Goal: Information Seeking & Learning: Learn about a topic

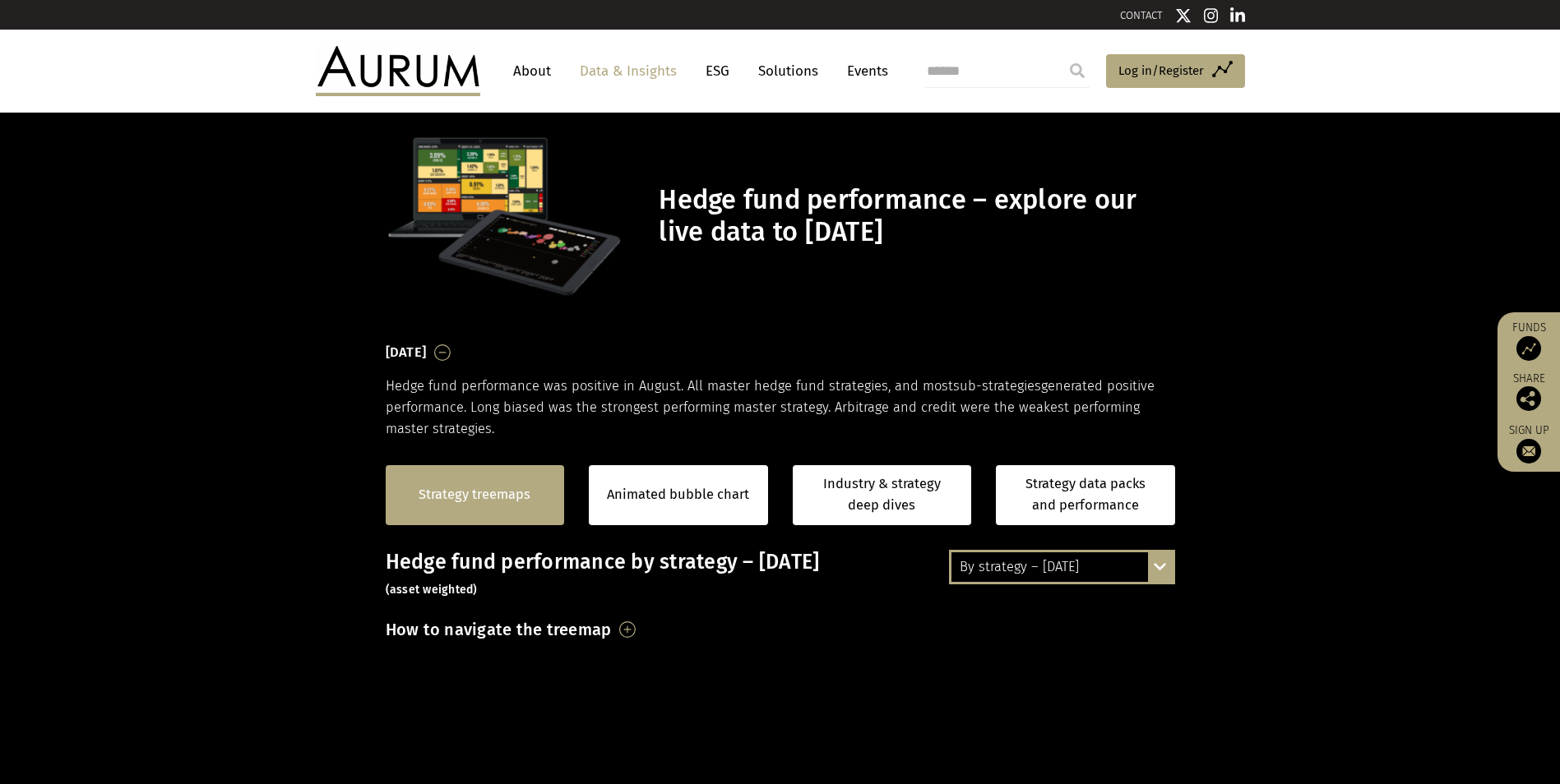
click at [478, 494] on link "Strategy treemaps" at bounding box center [475, 494] width 112 height 21
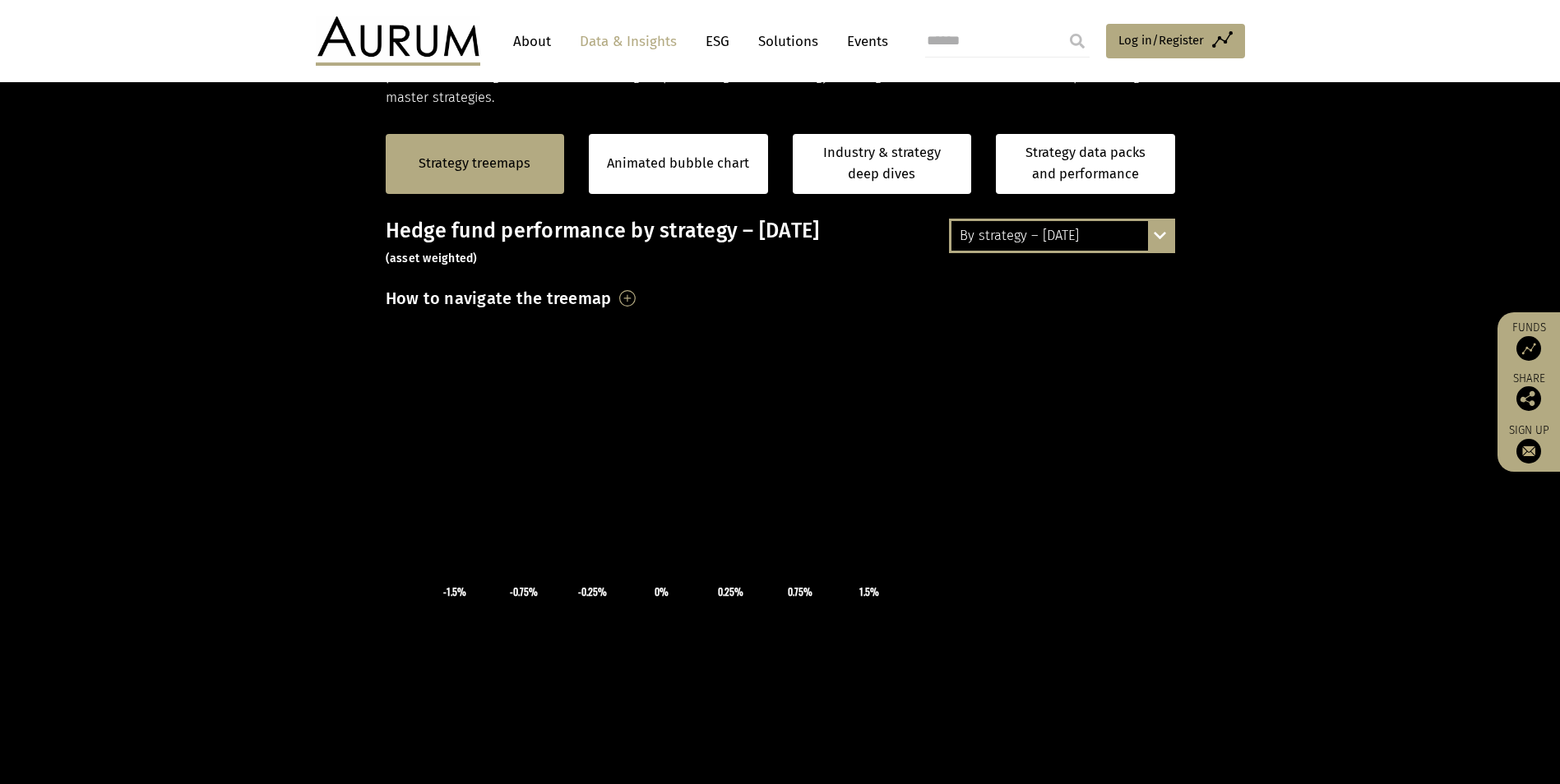
scroll to position [194, 0]
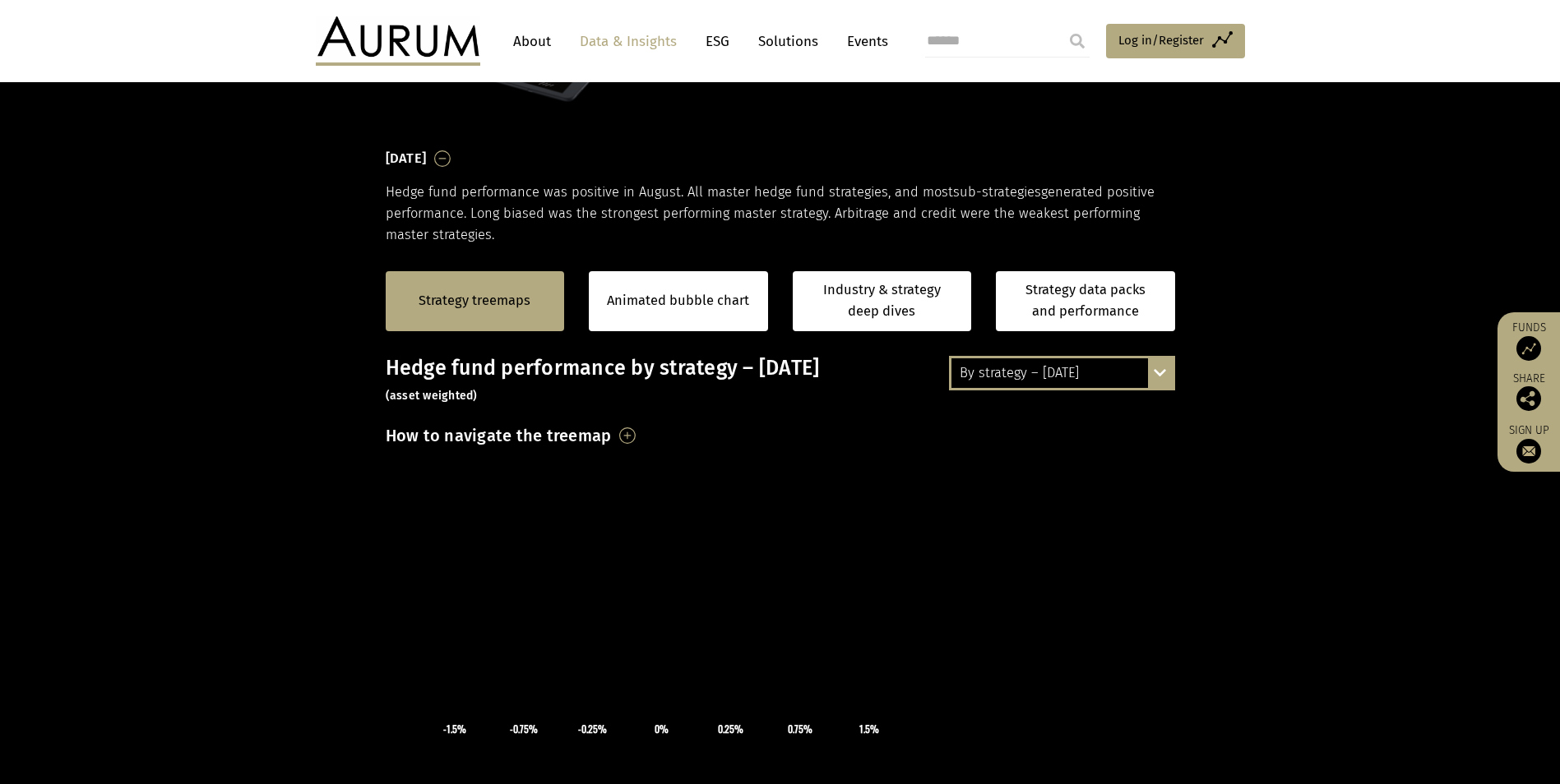
click at [768, 370] on div "By strategy – [DATE]" at bounding box center [1062, 373] width 221 height 30
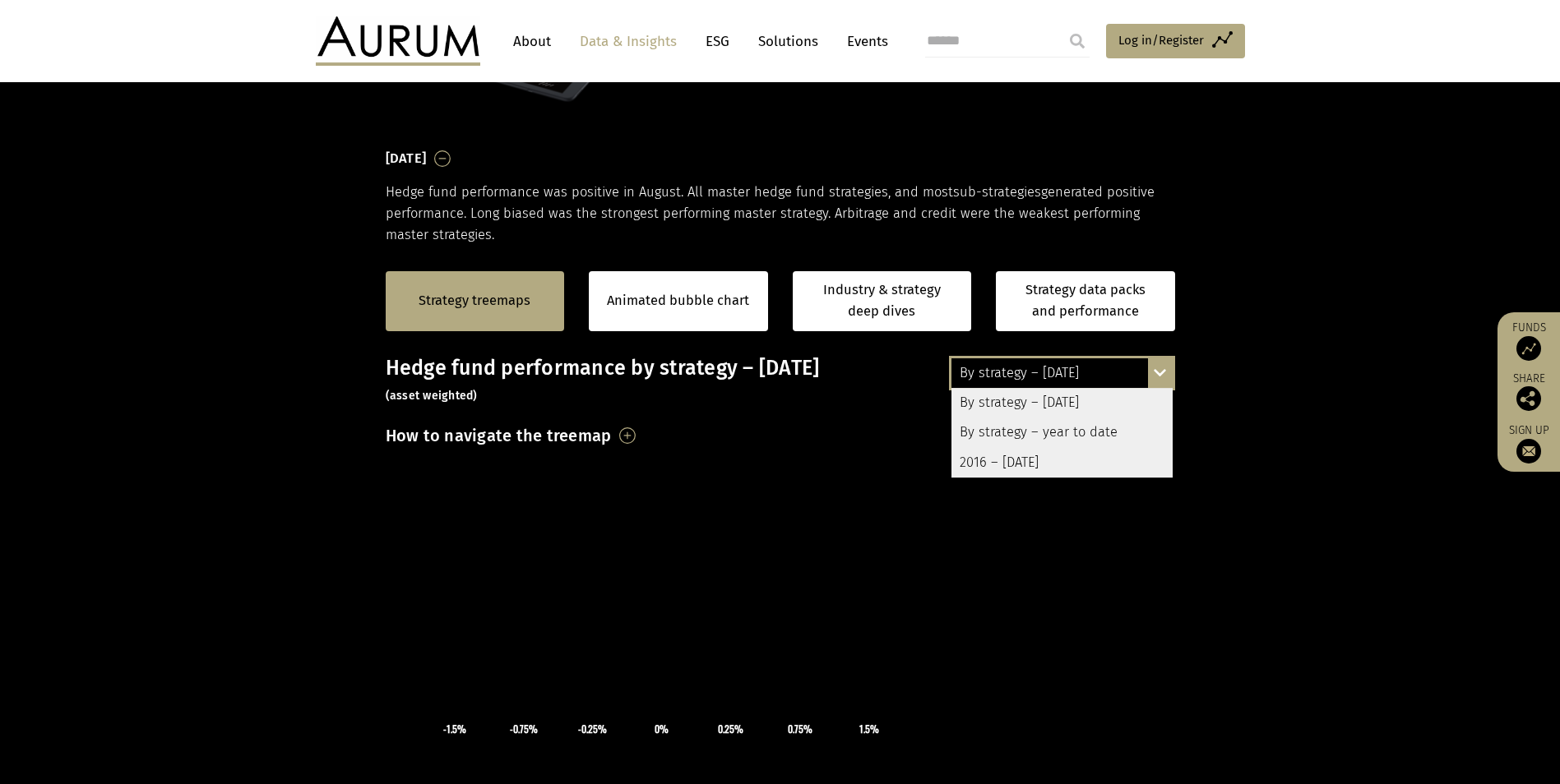
click at [768, 428] on div "By strategy – year to date" at bounding box center [1062, 432] width 221 height 30
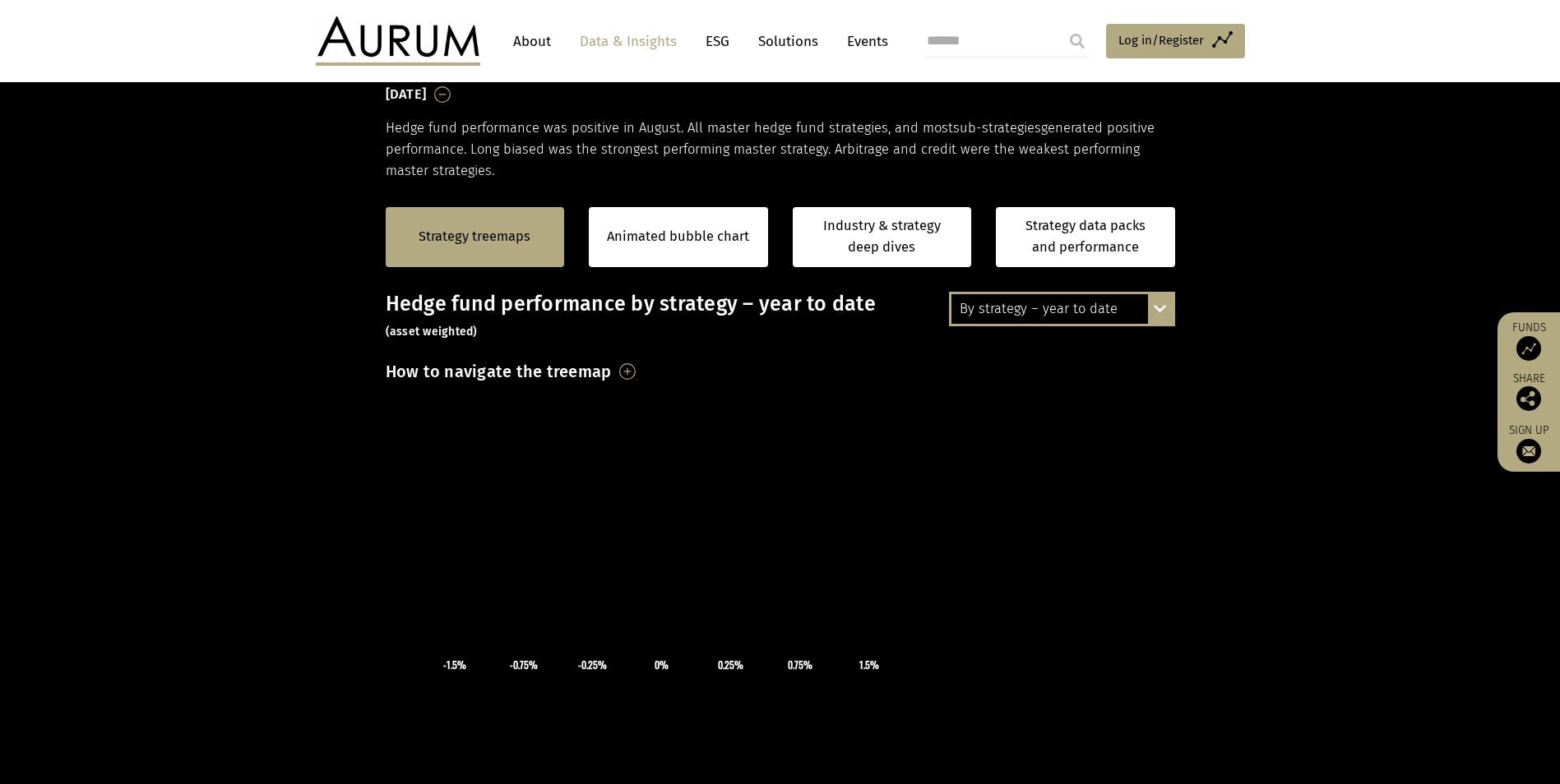
scroll to position [0, 0]
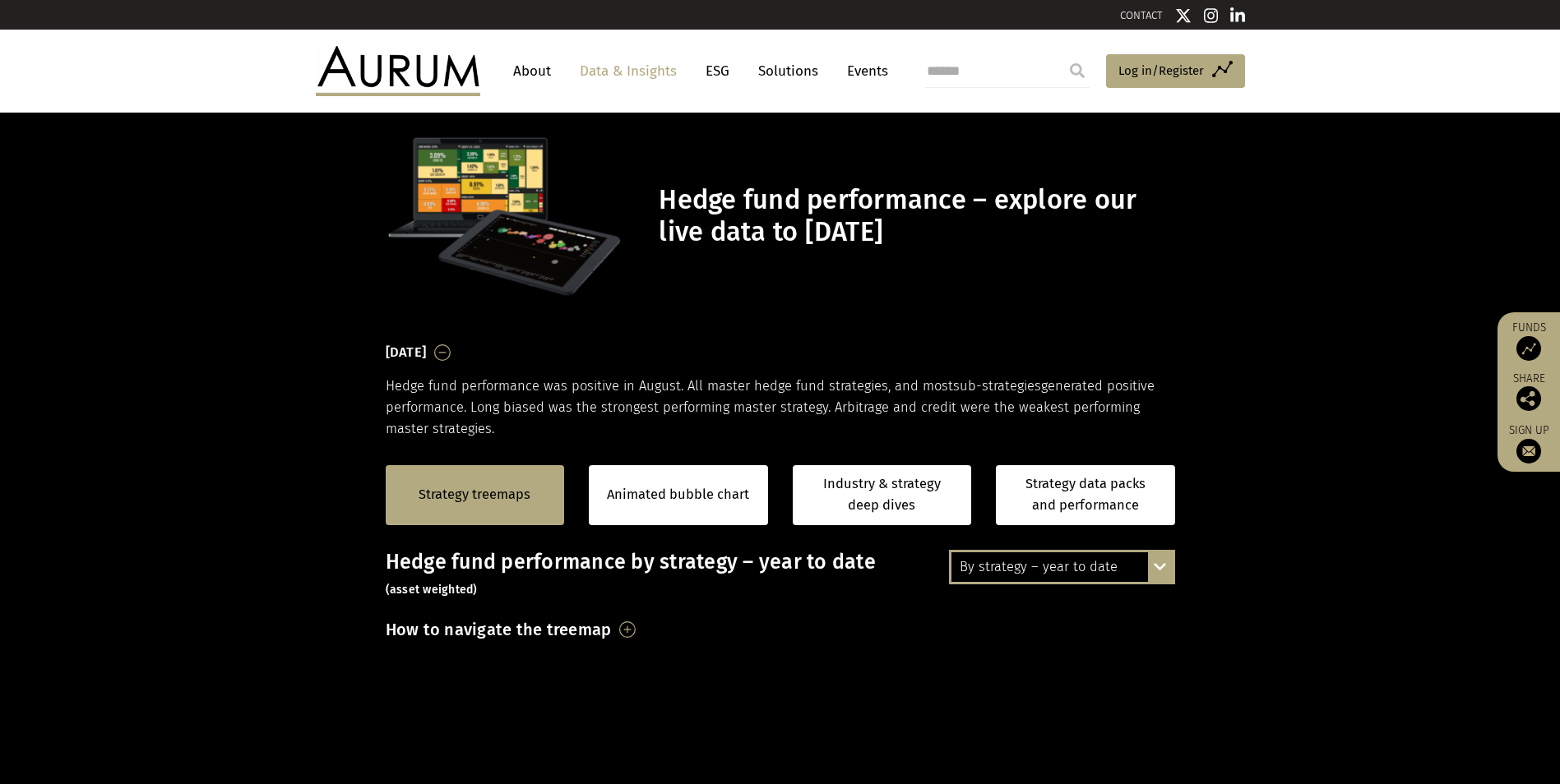
click at [768, 324] on link "Funds" at bounding box center [1529, 340] width 46 height 40
click at [612, 629] on h3 "How to navigate the treemap" at bounding box center [499, 629] width 226 height 28
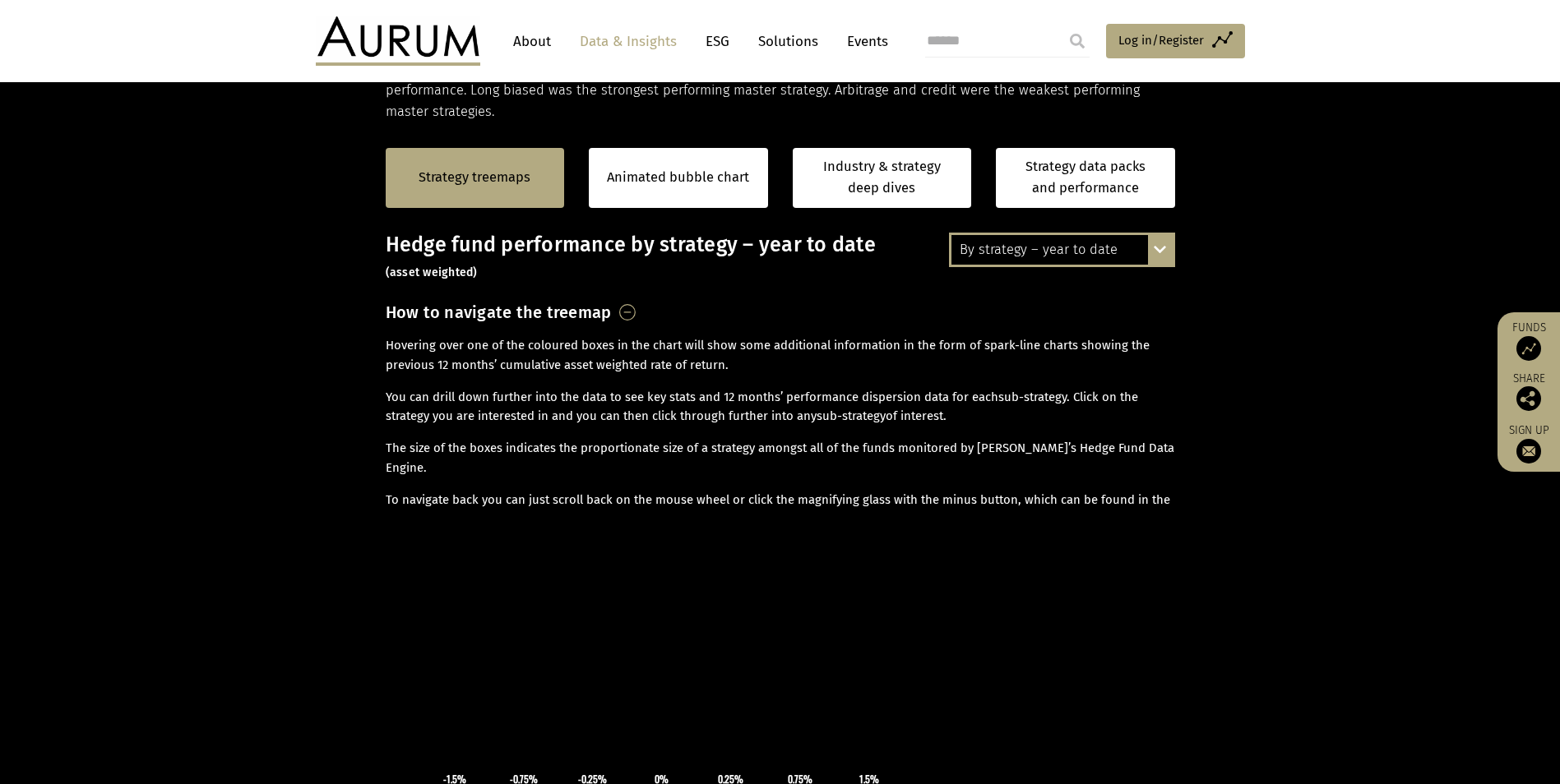
scroll to position [329, 0]
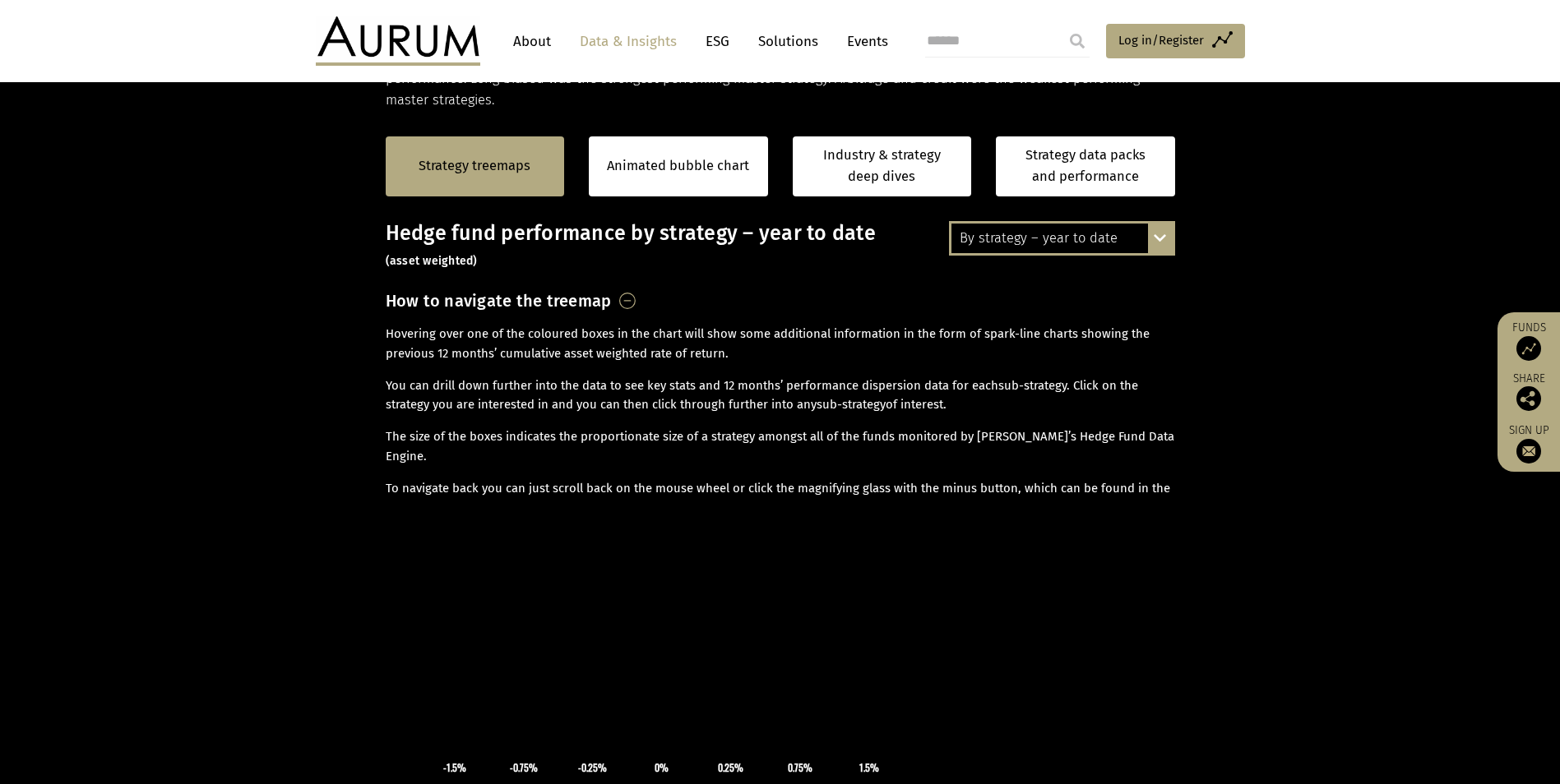
click at [482, 550] on div "×" at bounding box center [662, 634] width 552 height 246
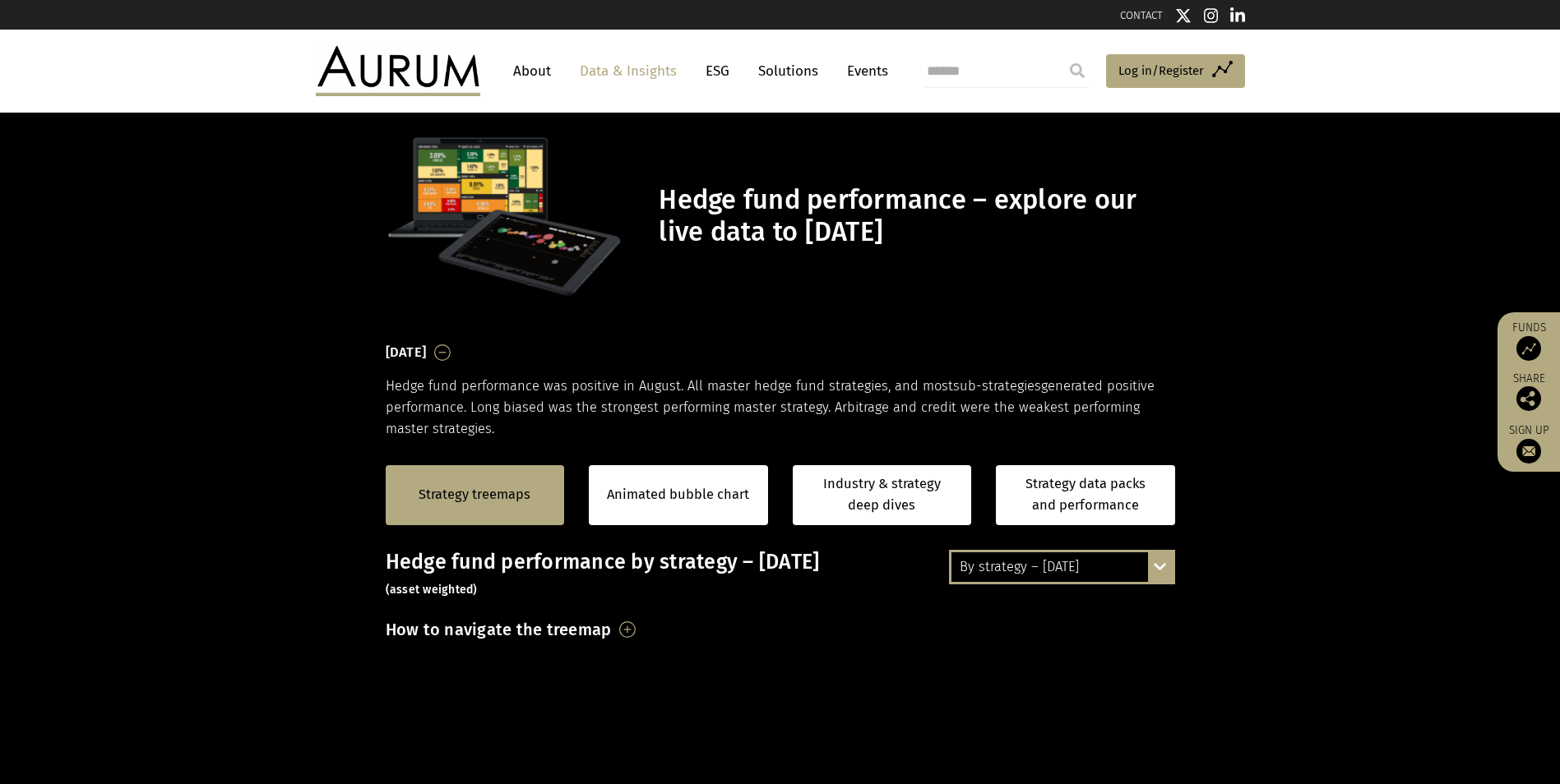
click at [427, 353] on h3 "[DATE]" at bounding box center [406, 353] width 41 height 25
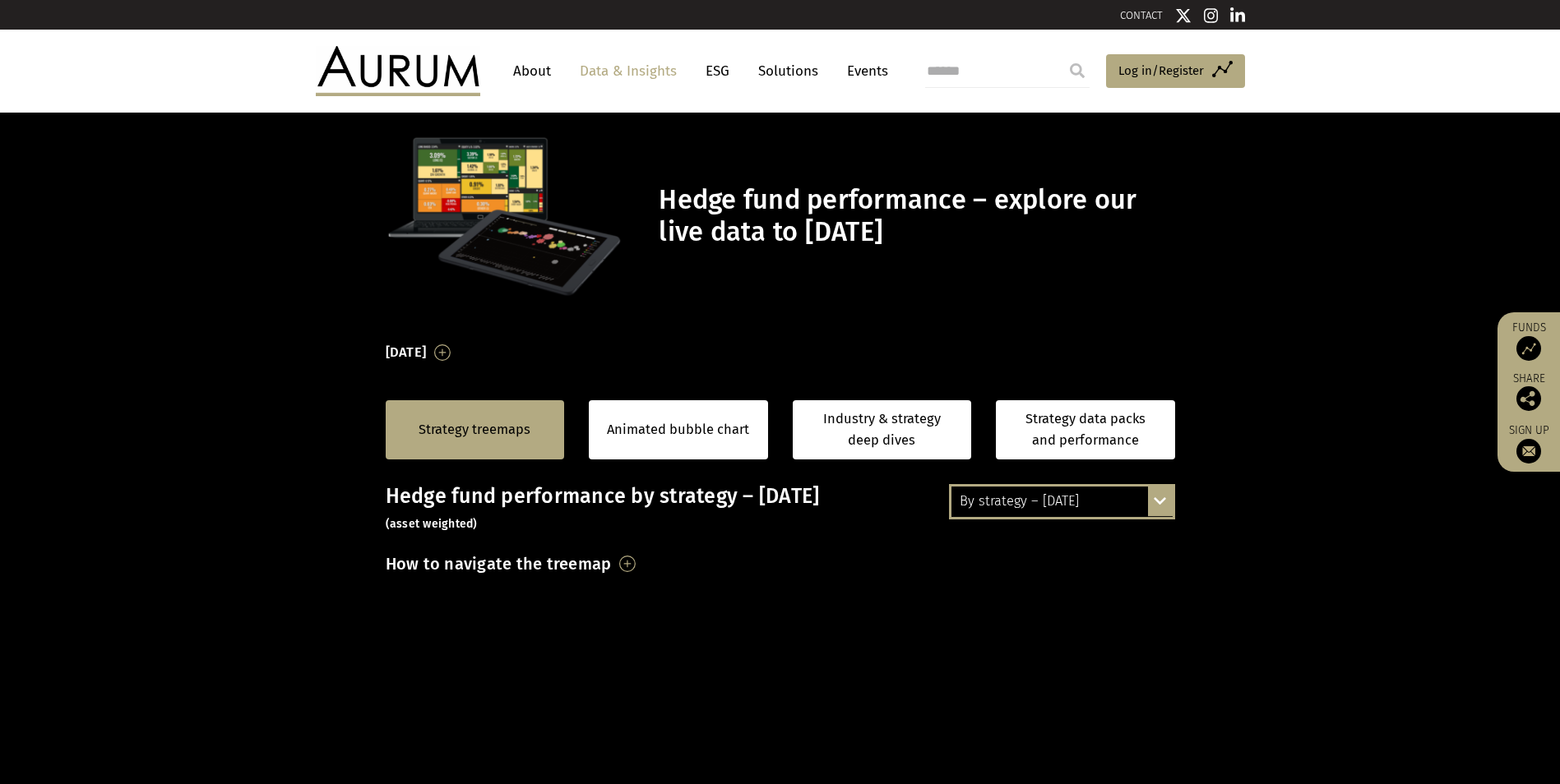
click at [427, 353] on h3 "[DATE]" at bounding box center [406, 353] width 41 height 25
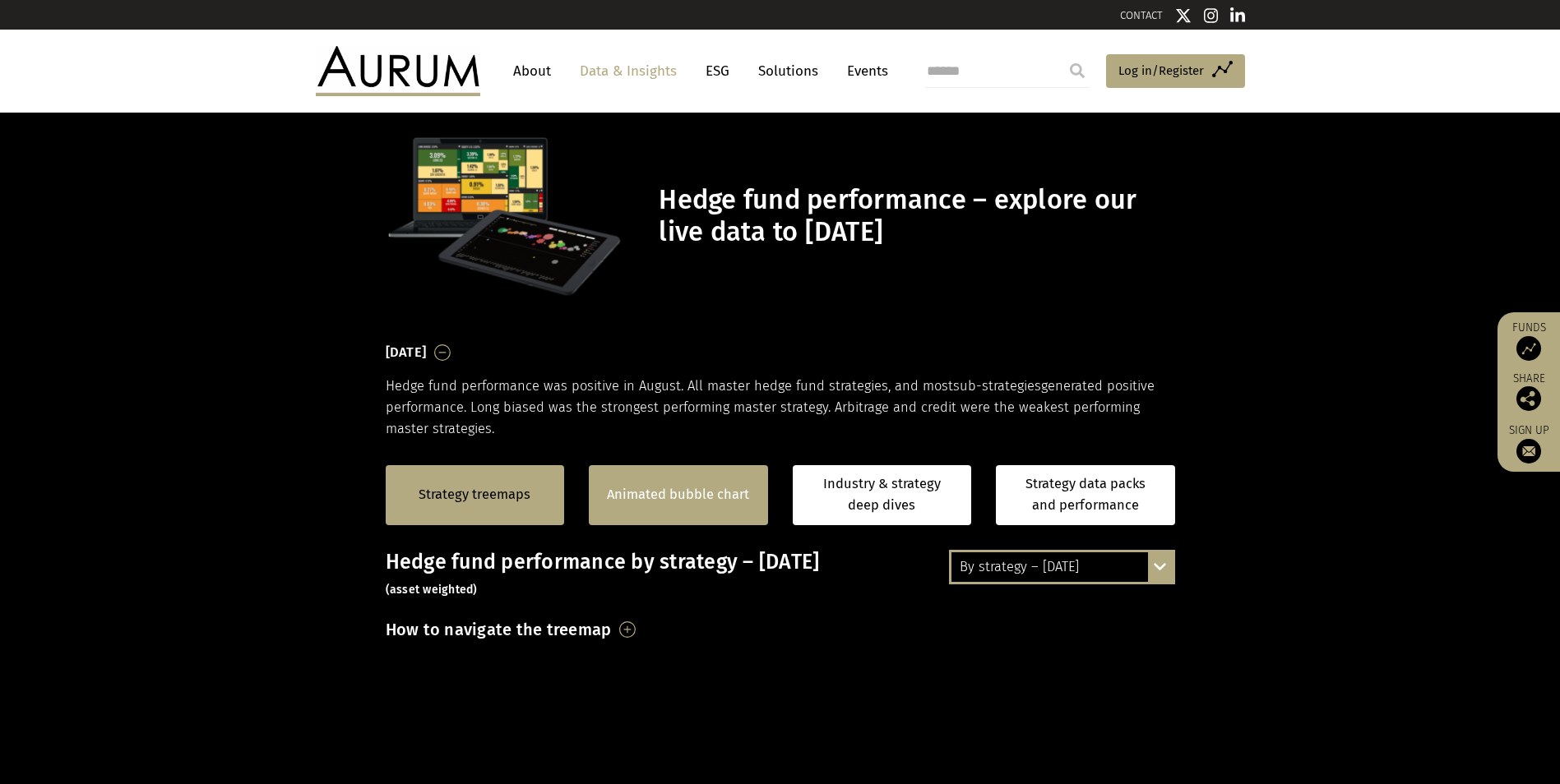
click at [715, 506] on div "Animated bubble chart" at bounding box center [678, 495] width 179 height 60
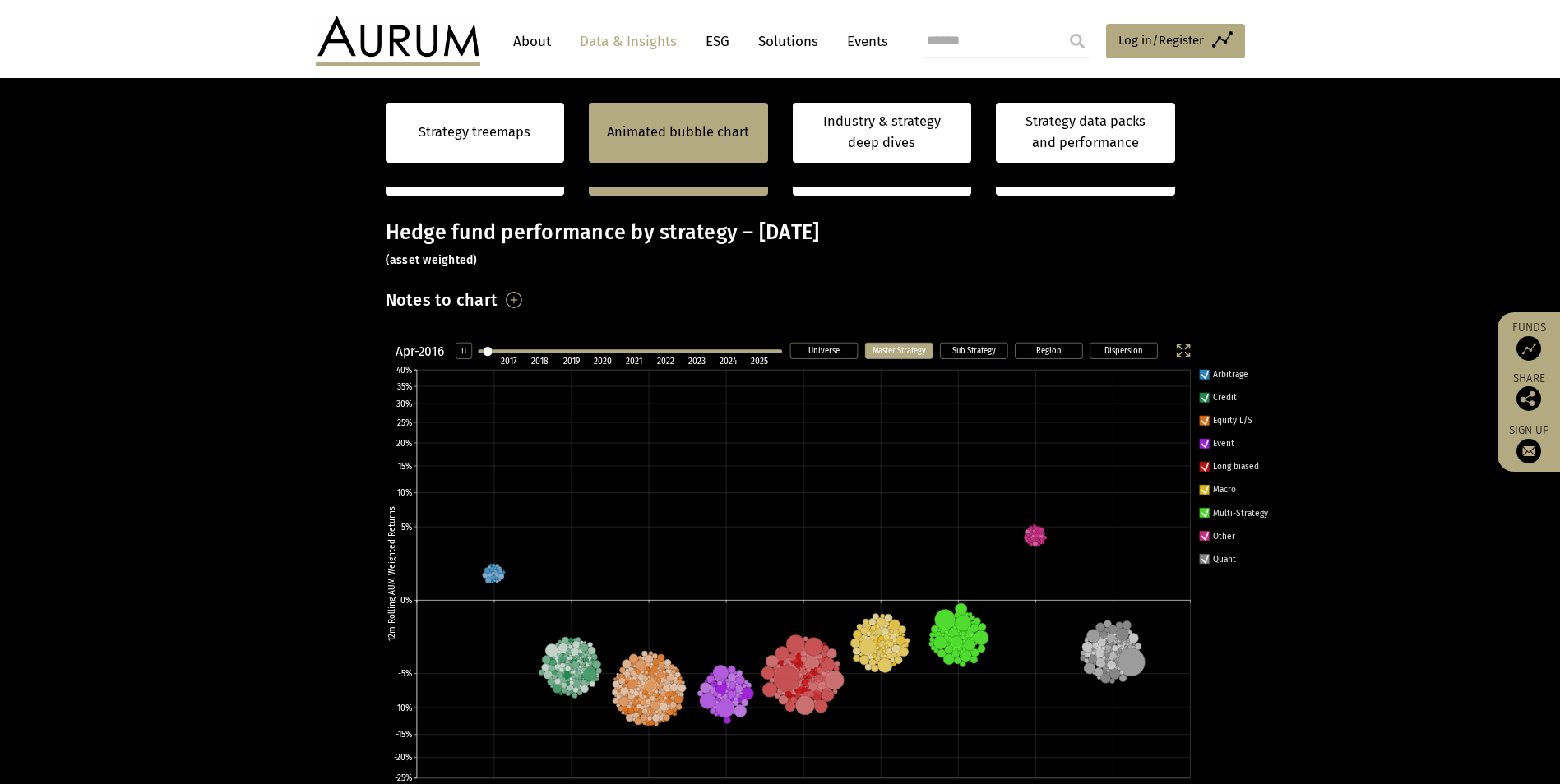
scroll to position [494, 0]
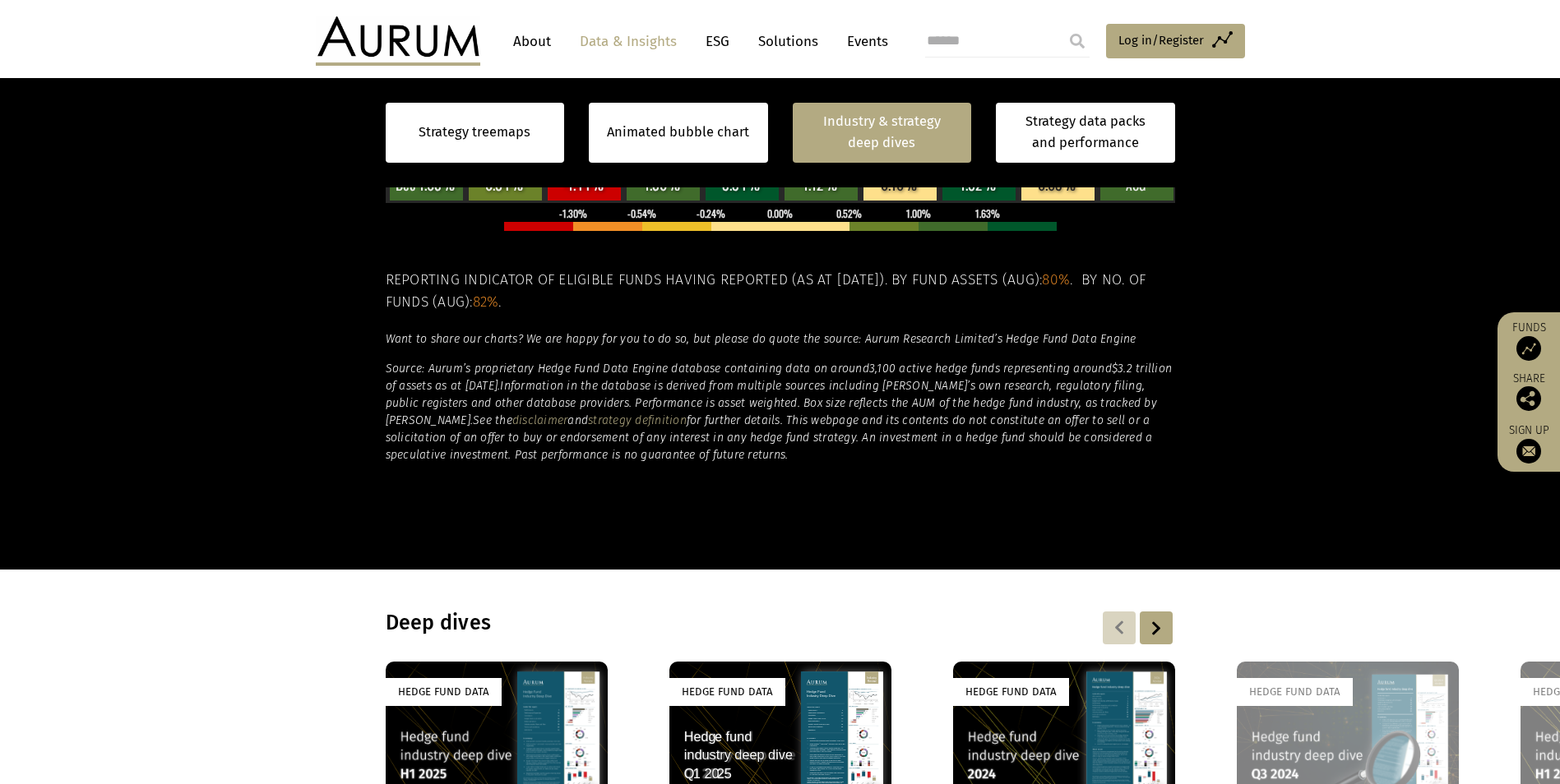
scroll to position [570, 0]
